Goal: Task Accomplishment & Management: Use online tool/utility

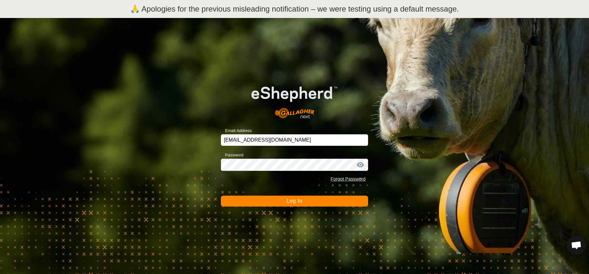
type input "[EMAIL_ADDRESS][DOMAIN_NAME]"
click at [300, 202] on span "Log In" at bounding box center [294, 200] width 16 height 5
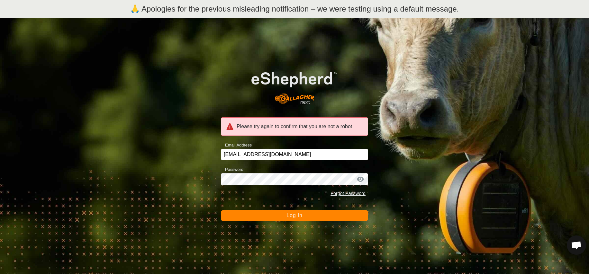
click at [360, 180] on div at bounding box center [360, 179] width 10 height 6
click at [221, 210] on button "Log In" at bounding box center [294, 215] width 147 height 11
click at [321, 219] on button "Log In" at bounding box center [294, 215] width 147 height 11
click at [361, 180] on div at bounding box center [360, 179] width 10 height 6
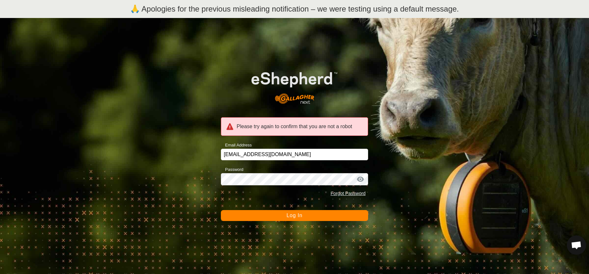
click at [361, 180] on div at bounding box center [360, 179] width 10 height 6
